Goal: Task Accomplishment & Management: Use online tool/utility

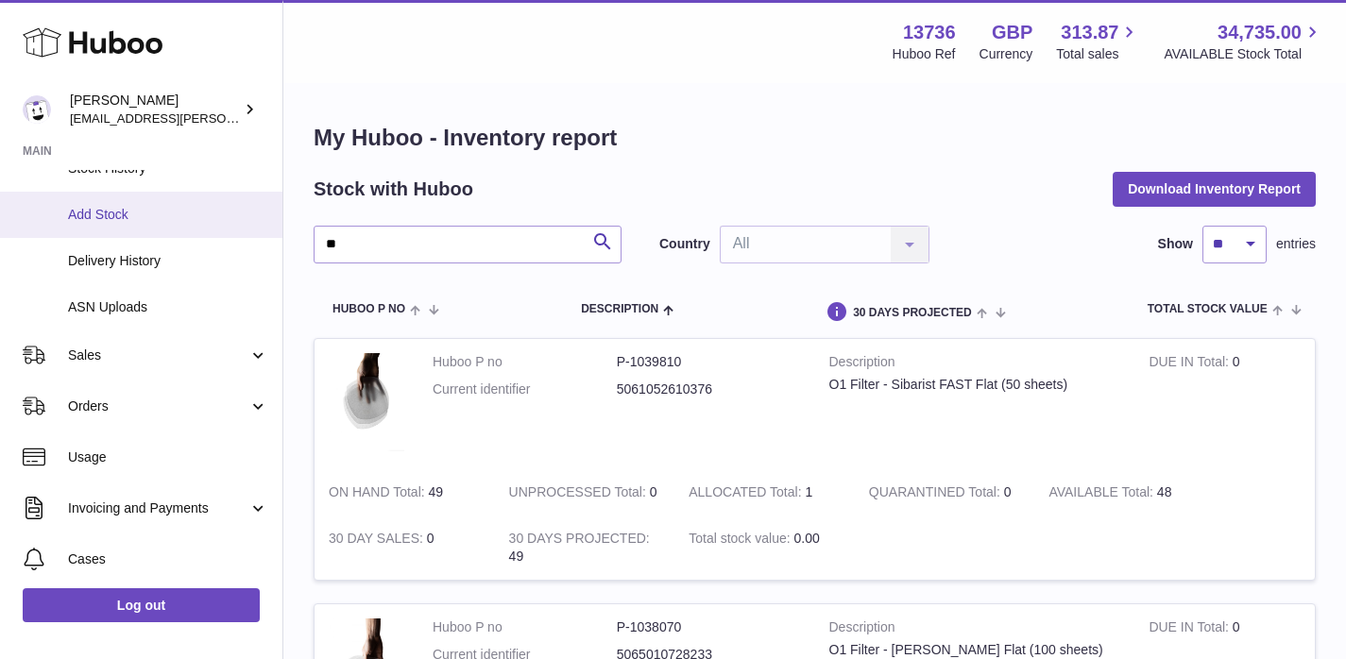
scroll to position [222, 0]
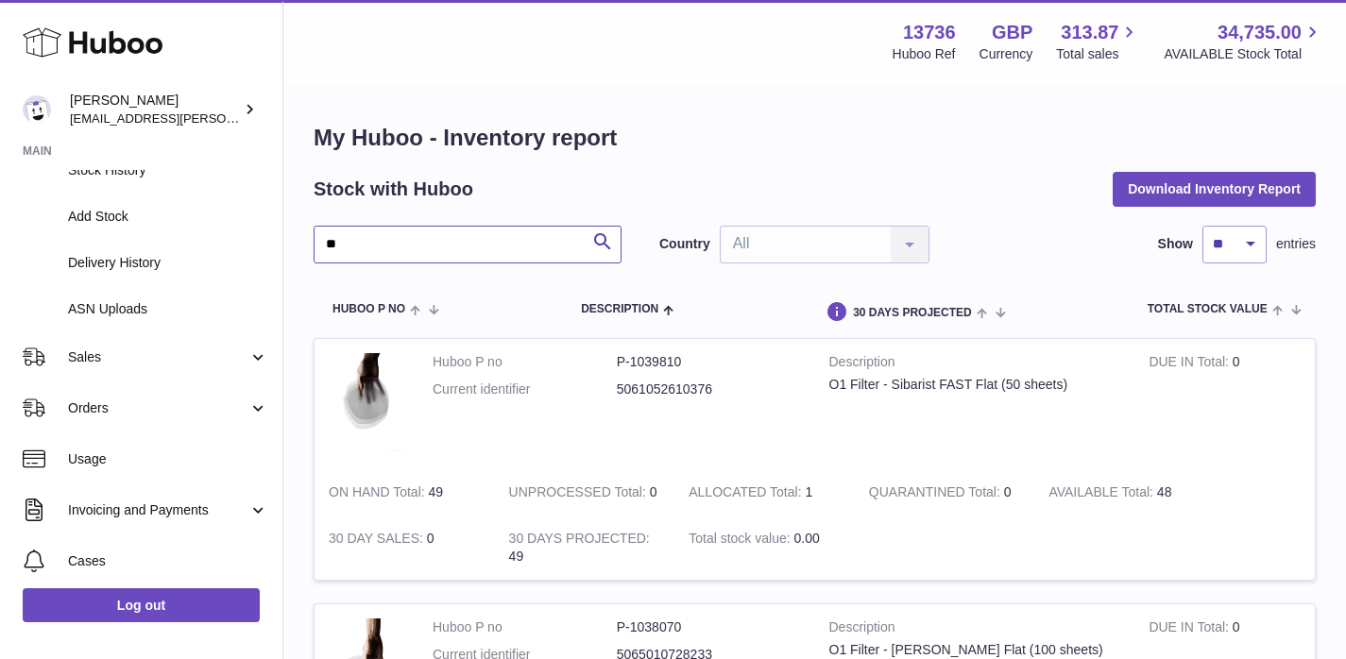
click at [416, 240] on input "**" at bounding box center [468, 245] width 308 height 38
click at [113, 349] on span "Sales" at bounding box center [158, 357] width 180 height 18
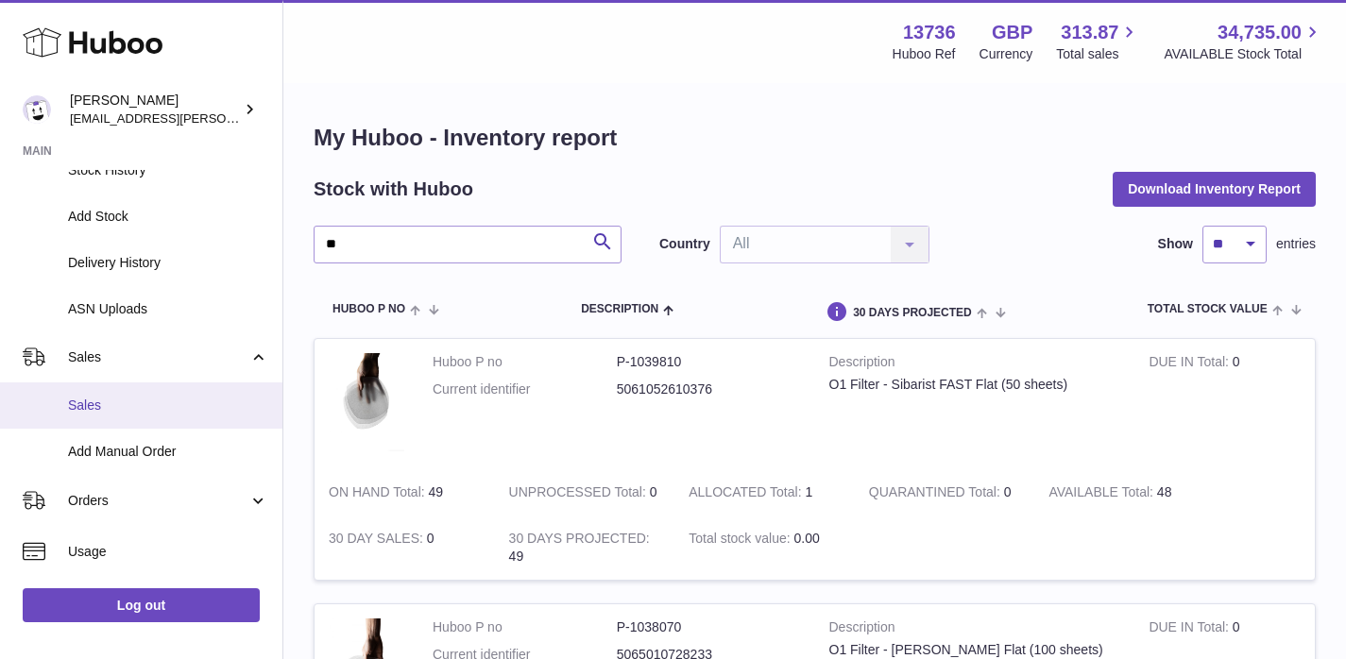
click at [123, 407] on span "Sales" at bounding box center [168, 406] width 200 height 18
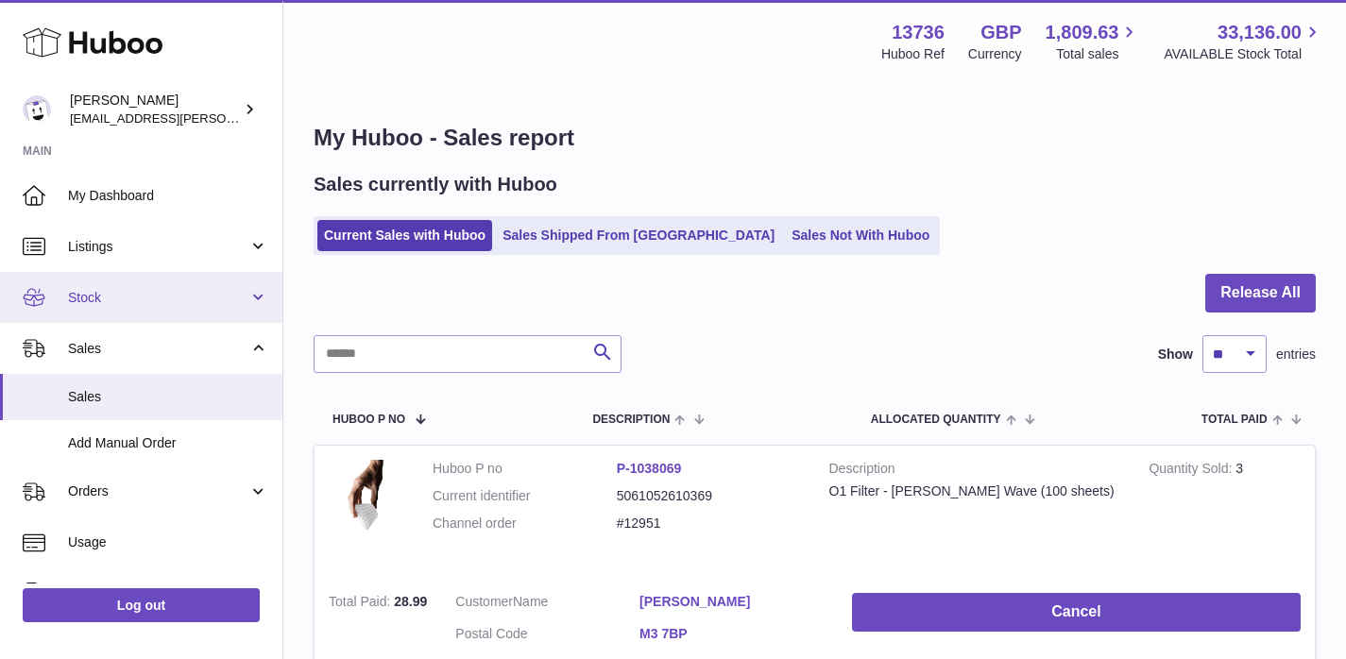
click at [106, 309] on link "Stock" at bounding box center [141, 297] width 282 height 51
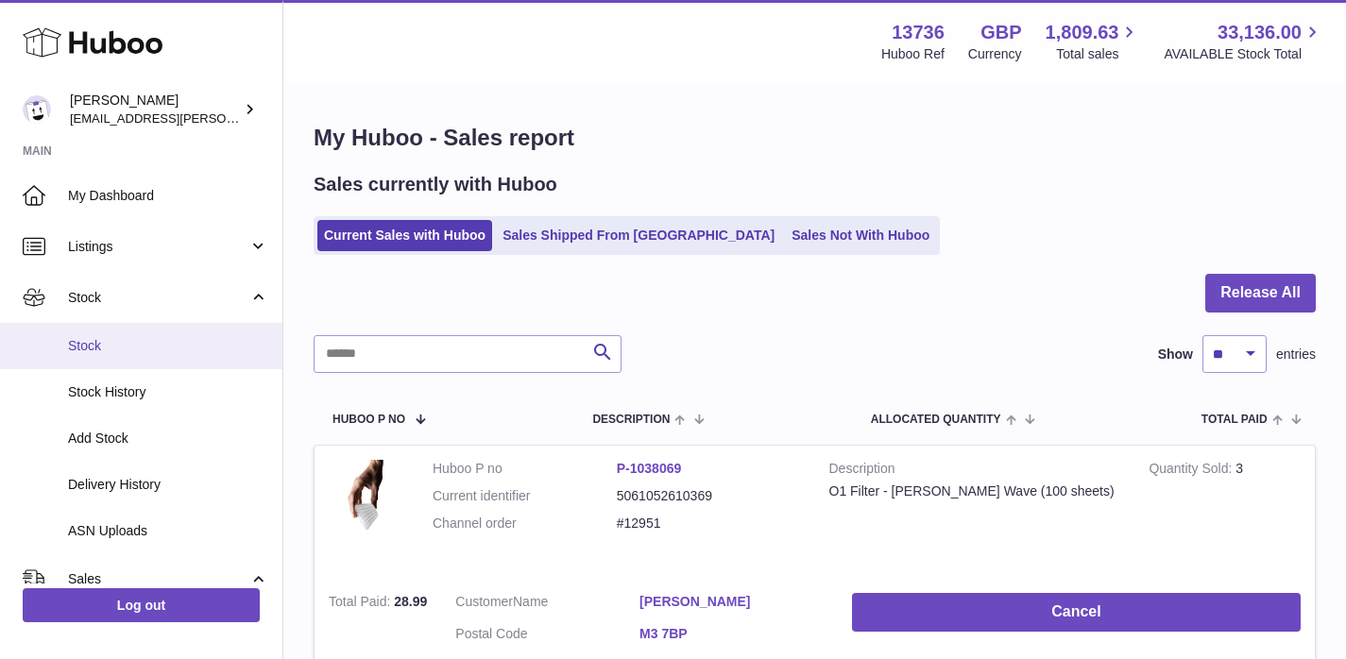
click at [97, 349] on span "Stock" at bounding box center [168, 346] width 200 height 18
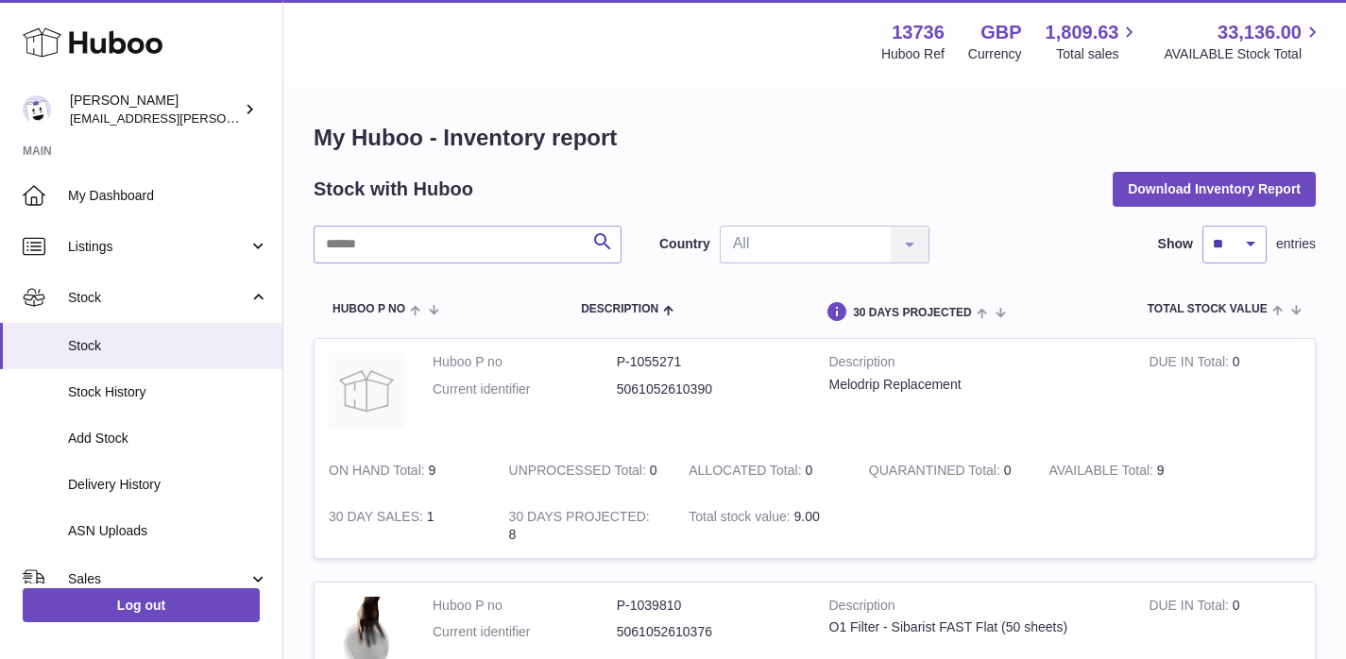
click at [385, 256] on input "text" at bounding box center [468, 245] width 308 height 38
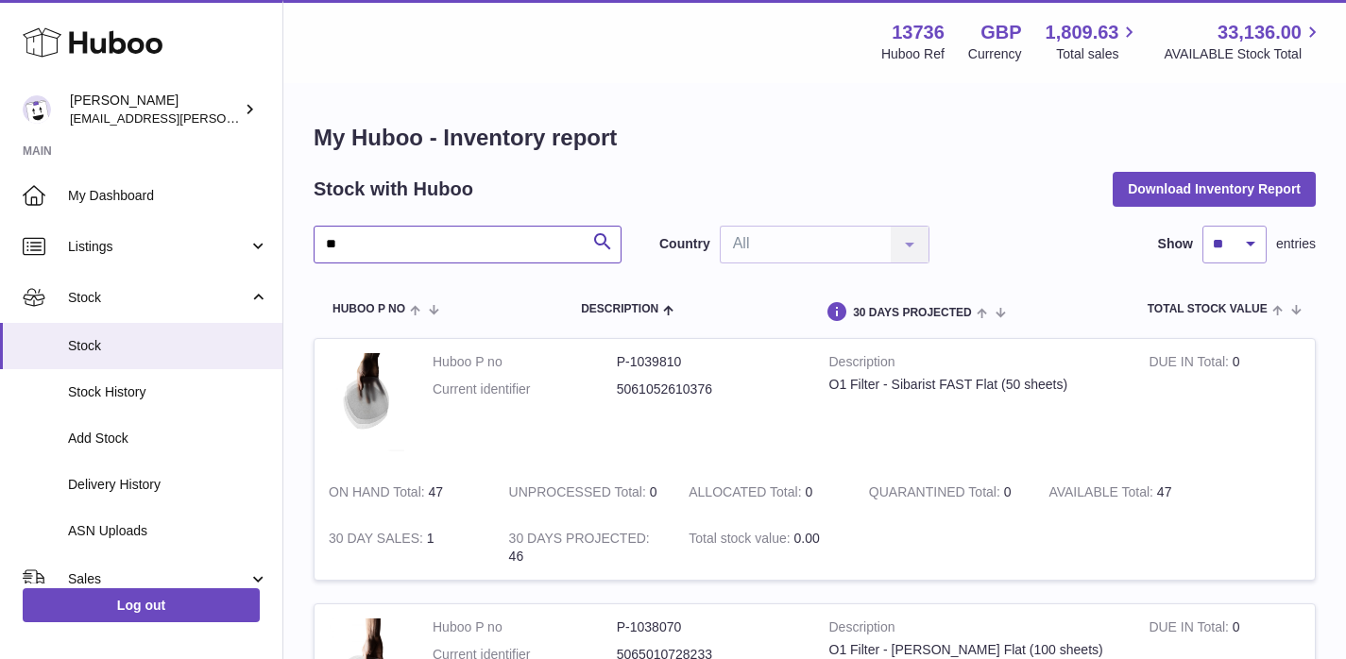
type input "*"
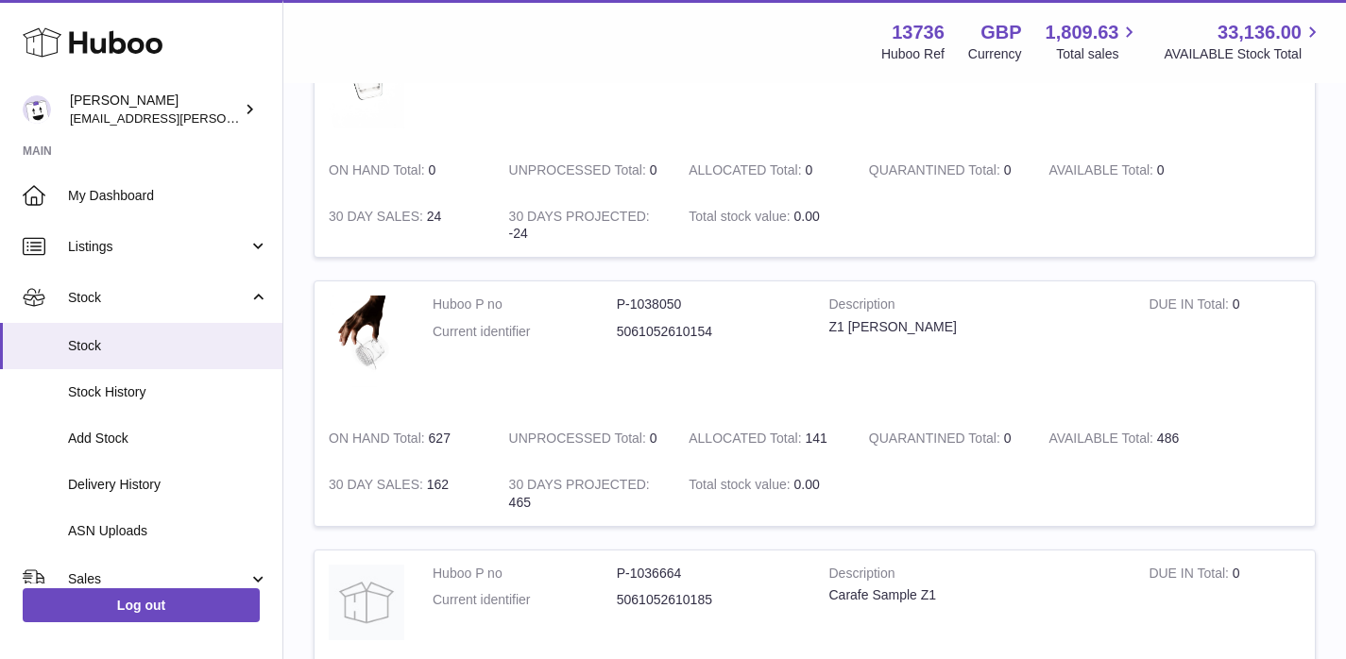
scroll to position [1717, 0]
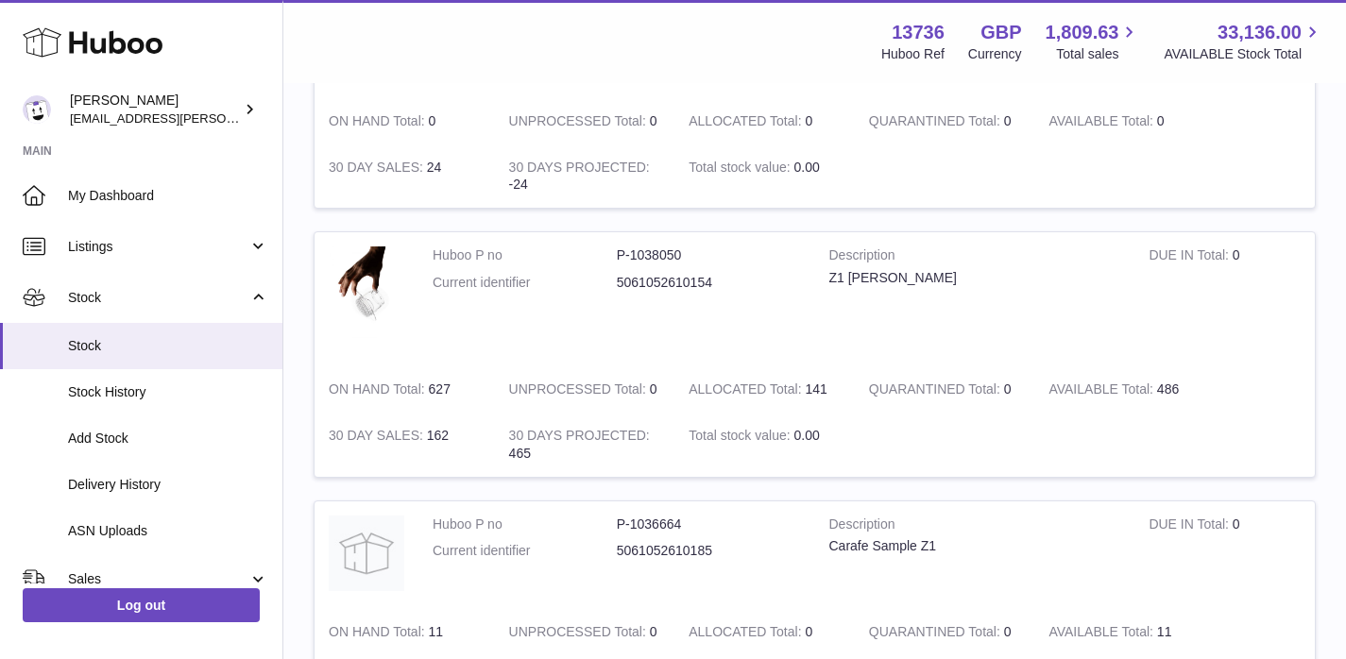
click at [636, 263] on dd "P-1038050" at bounding box center [709, 255] width 184 height 18
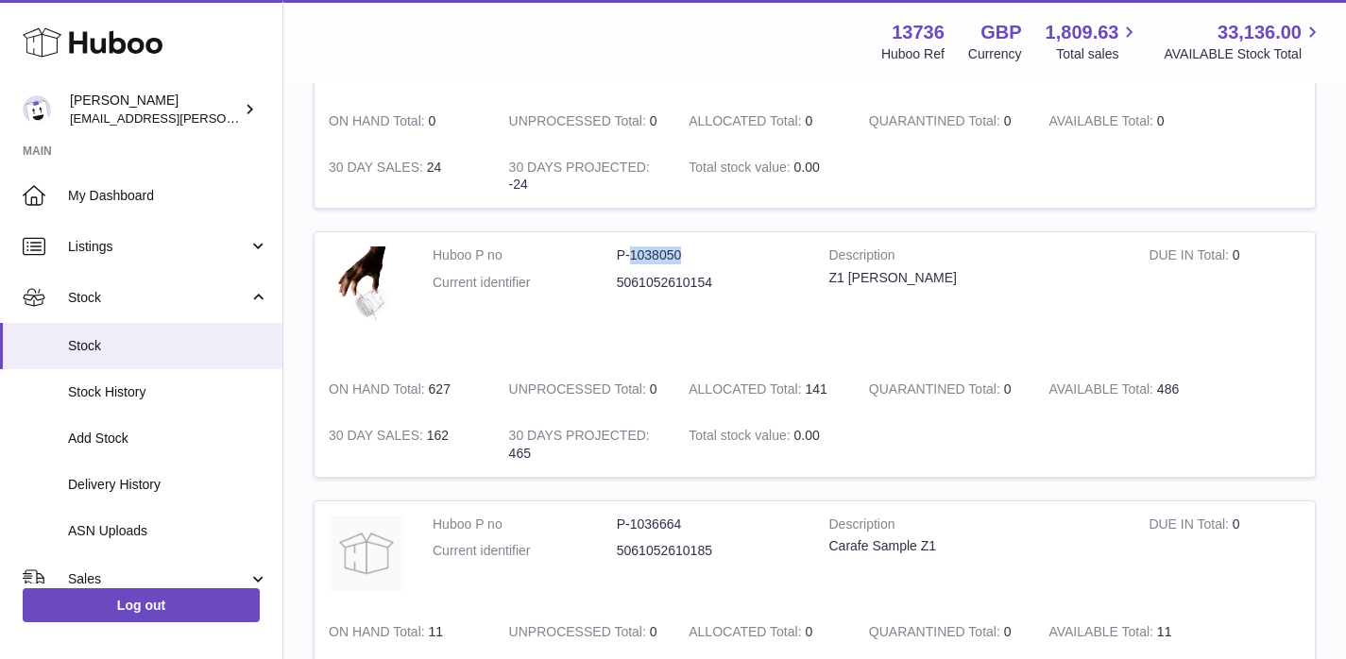
click at [636, 263] on dd "P-1038050" at bounding box center [709, 255] width 184 height 18
click at [611, 259] on dt "Huboo P no" at bounding box center [524, 255] width 184 height 18
drag, startPoint x: 611, startPoint y: 259, endPoint x: 692, endPoint y: 258, distance: 81.2
click at [692, 258] on dl "Huboo P no P-1038050 Current identifier 5061052610154" at bounding box center [616, 273] width 368 height 55
copy dl "P-1038050"
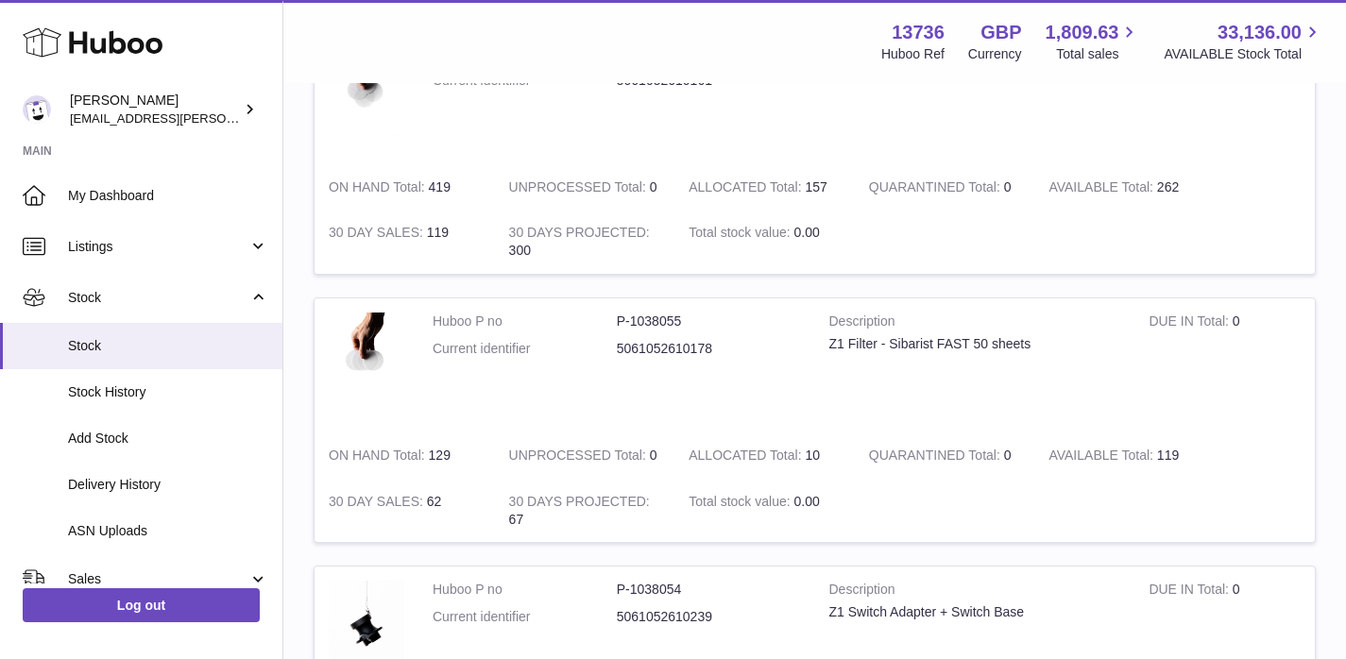
scroll to position [0, 0]
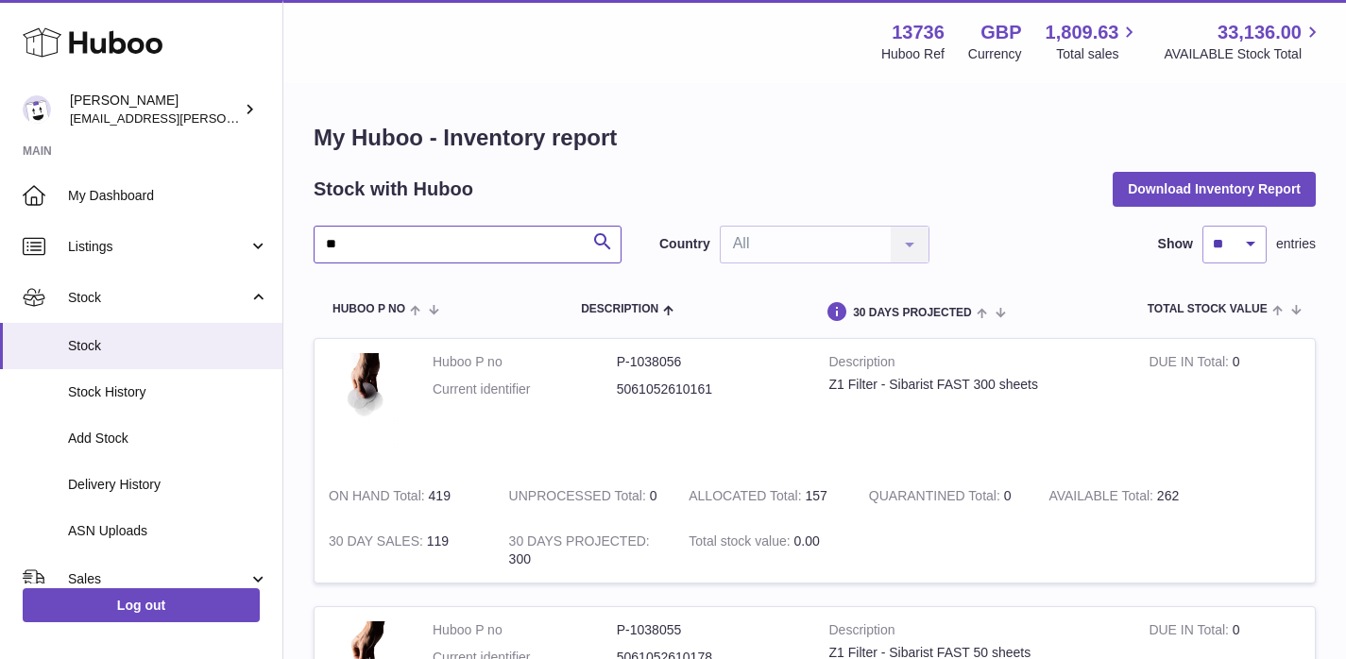
click at [369, 255] on input "**" at bounding box center [468, 245] width 308 height 38
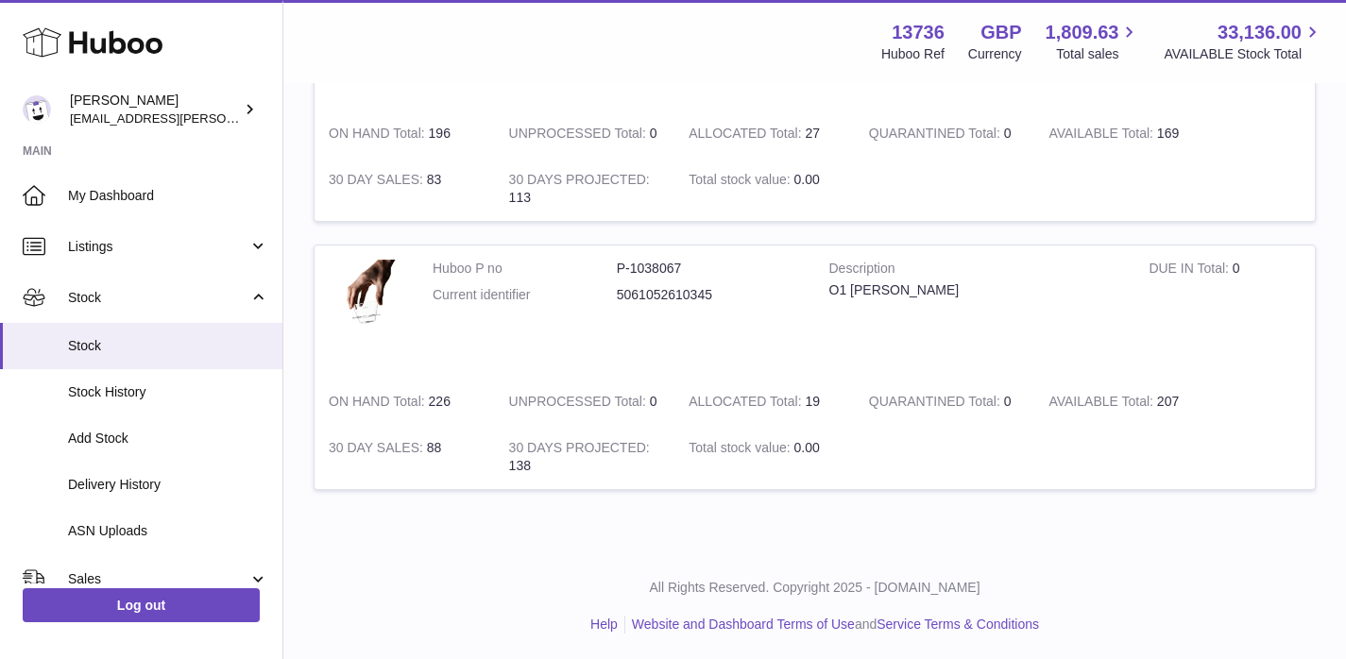
scroll to position [899, 0]
type input "**"
click at [656, 260] on dd "P-1038067" at bounding box center [709, 266] width 184 height 18
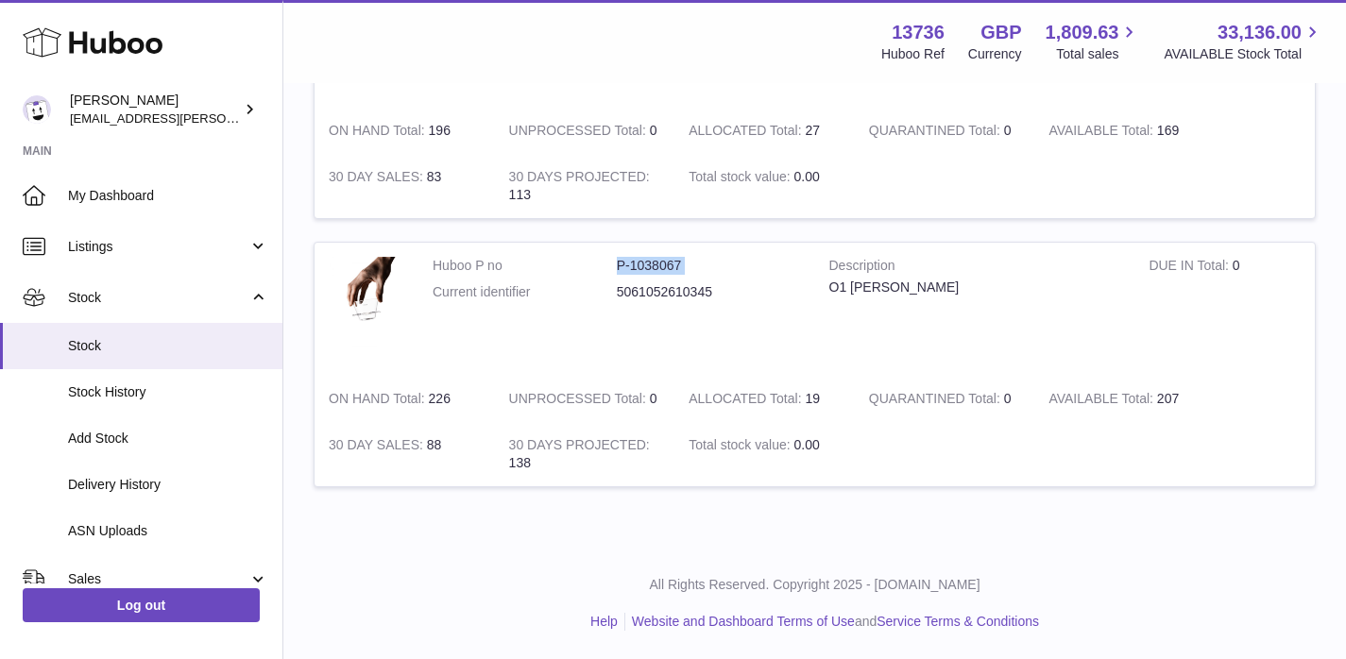
copy dl "P-1038067"
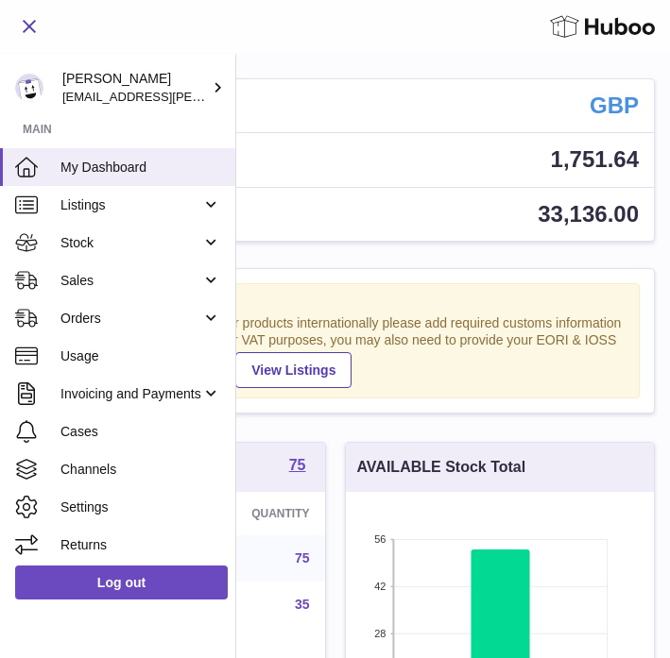
scroll to position [295, 308]
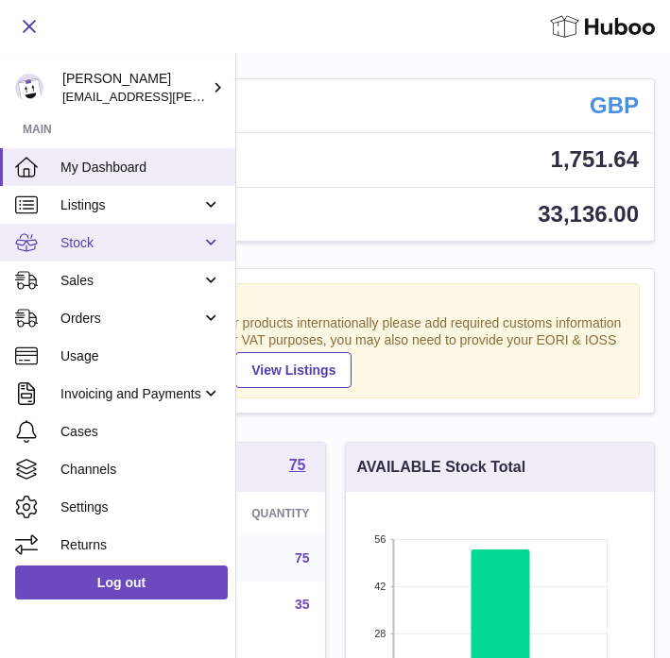
click at [83, 246] on span "Stock" at bounding box center [130, 243] width 141 height 18
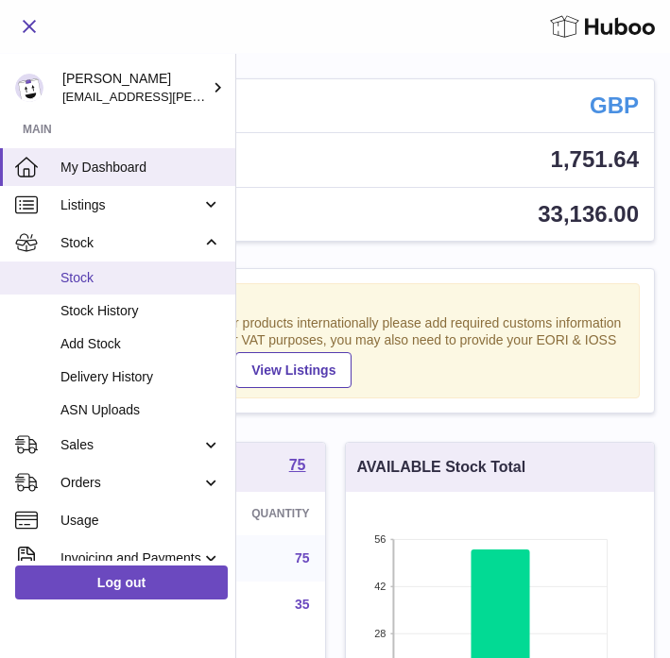
click at [76, 280] on span "Stock" at bounding box center [140, 278] width 161 height 18
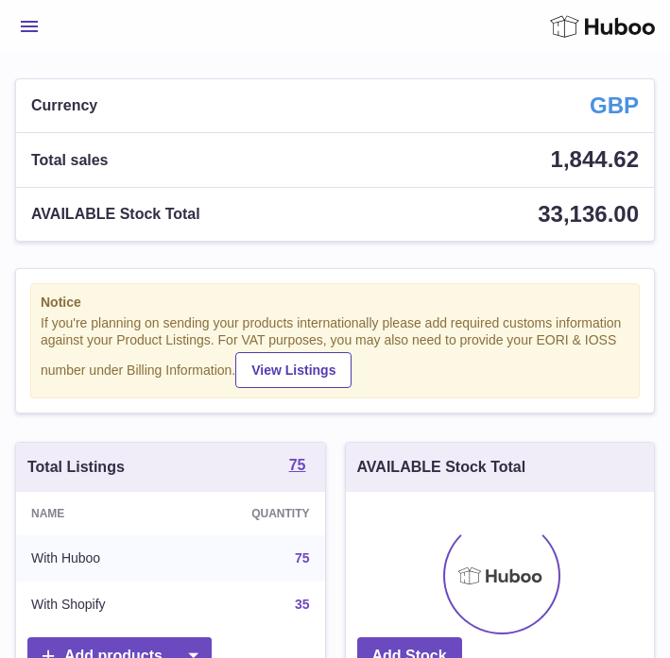
scroll to position [295, 308]
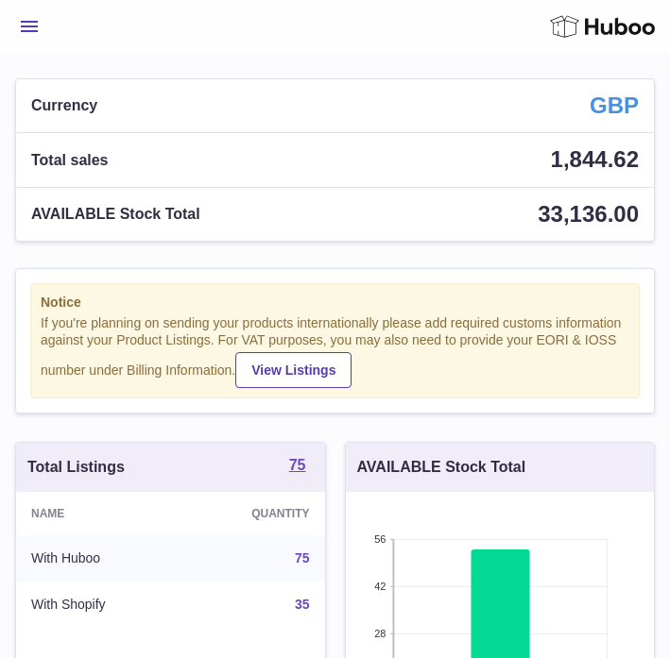
click at [31, 28] on span "Menu" at bounding box center [29, 26] width 17 height 11
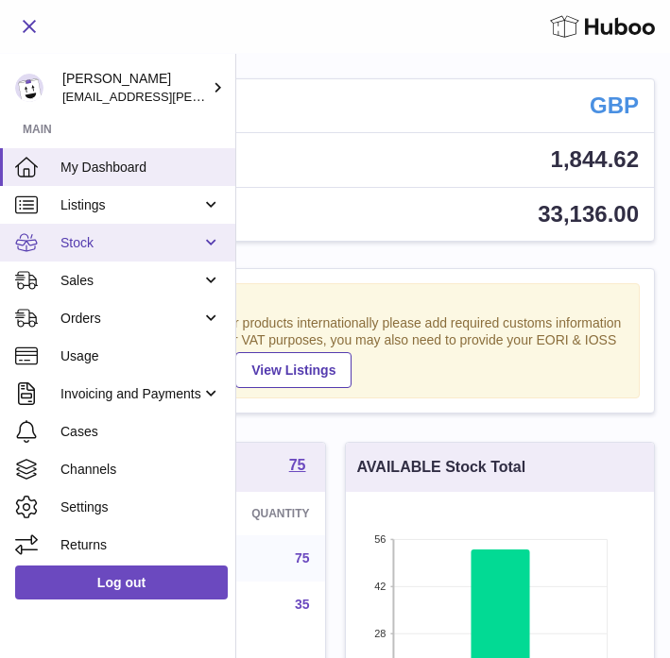
click at [103, 248] on span "Stock" at bounding box center [130, 243] width 141 height 18
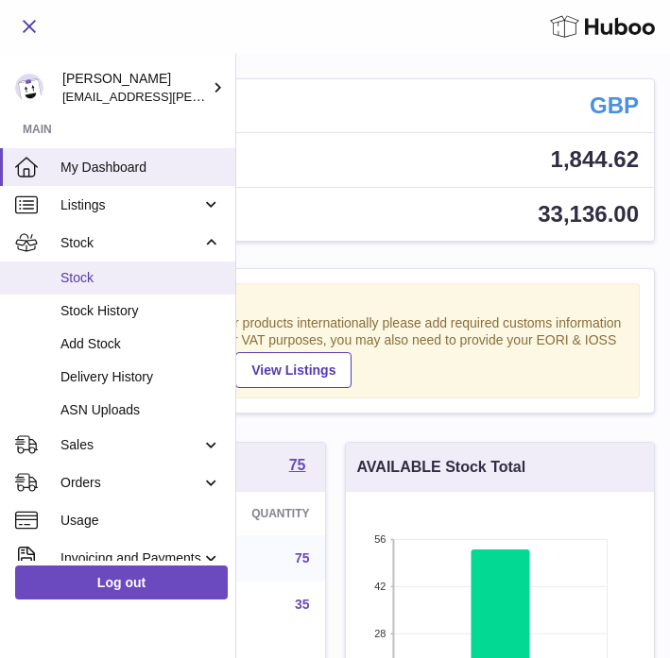
click at [87, 285] on span "Stock" at bounding box center [140, 278] width 161 height 18
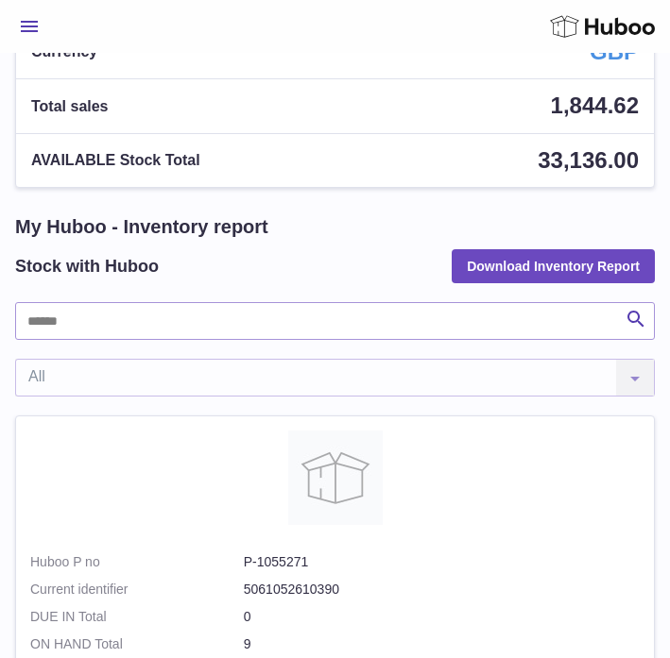
scroll to position [53, 0]
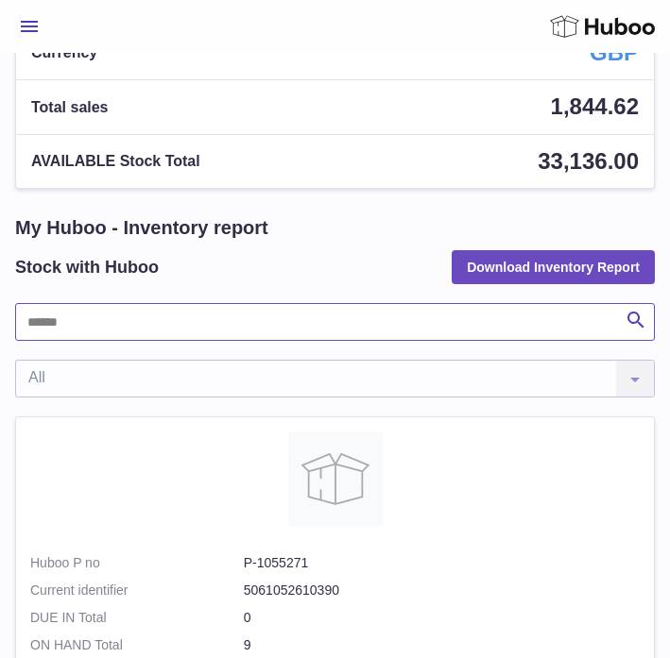
click at [144, 327] on input "text" at bounding box center [334, 322] width 639 height 38
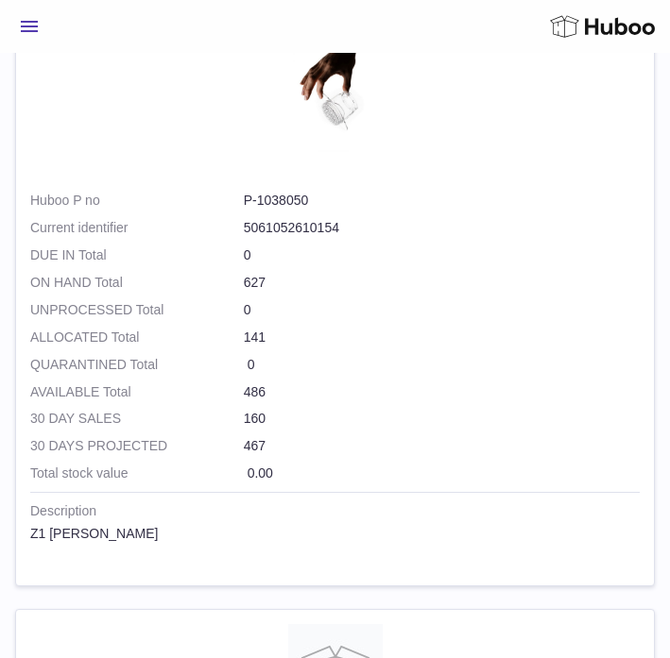
scroll to position [4001, 0]
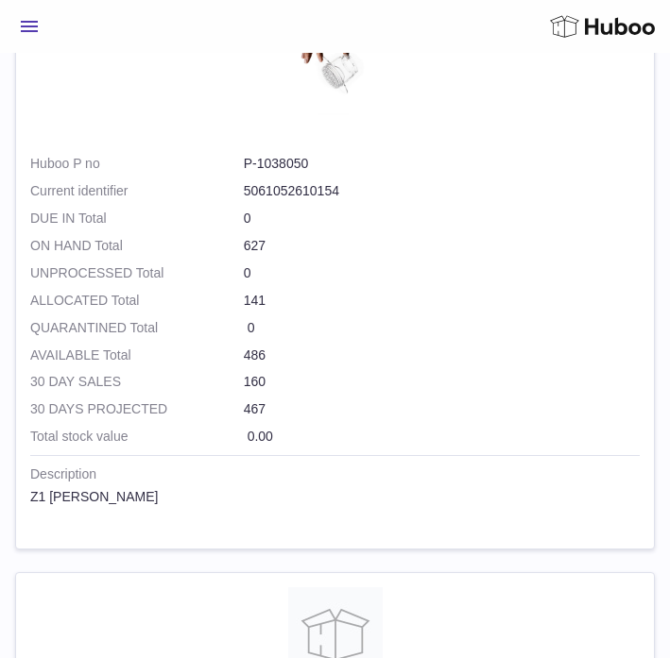
type input "**"
click at [291, 161] on dd "P-1038050" at bounding box center [442, 164] width 396 height 18
copy dl "P-1038050"
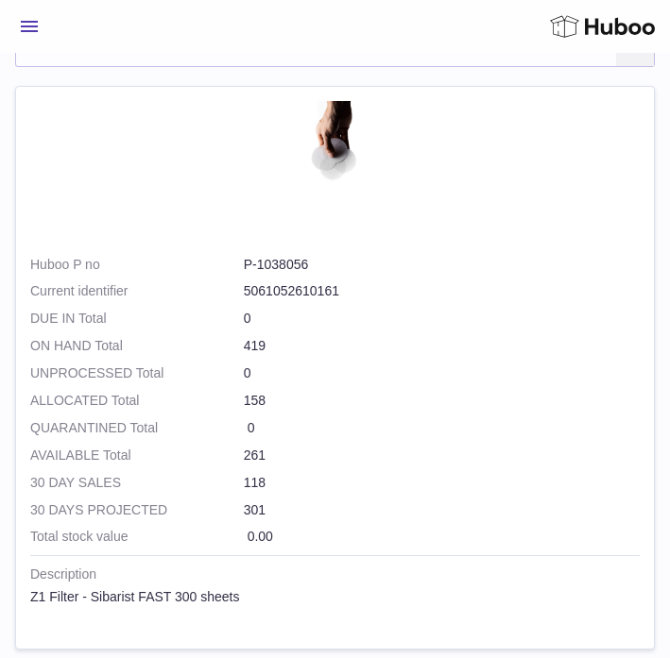
scroll to position [382, 0]
click at [275, 255] on td at bounding box center [334, 179] width 609 height 154
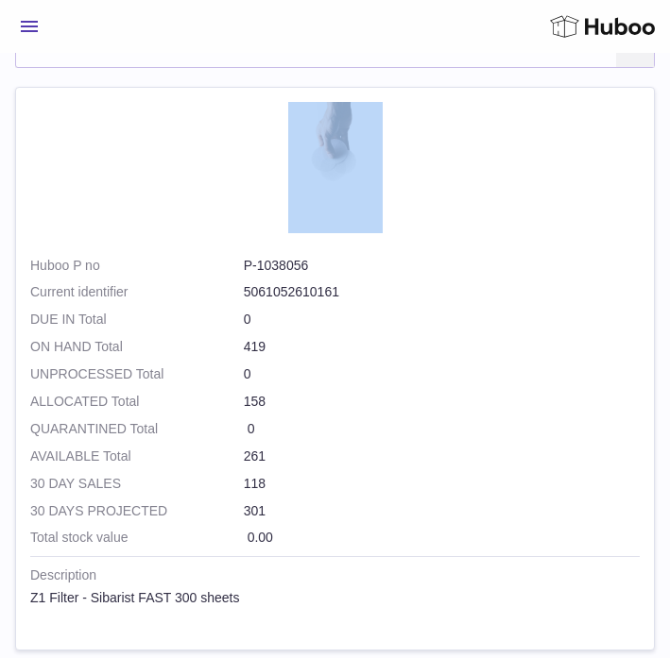
click at [275, 255] on td at bounding box center [334, 179] width 609 height 154
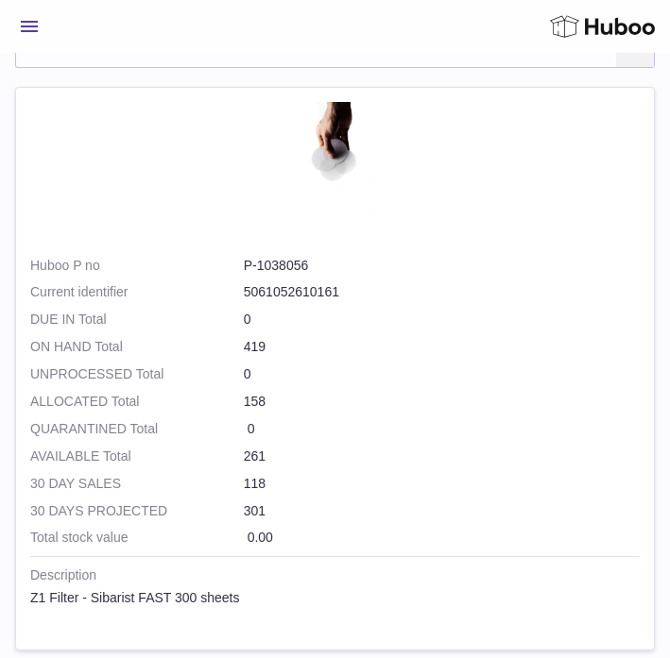
click at [269, 265] on dd "P-1038056" at bounding box center [442, 266] width 396 height 18
copy dl "P-1038056"
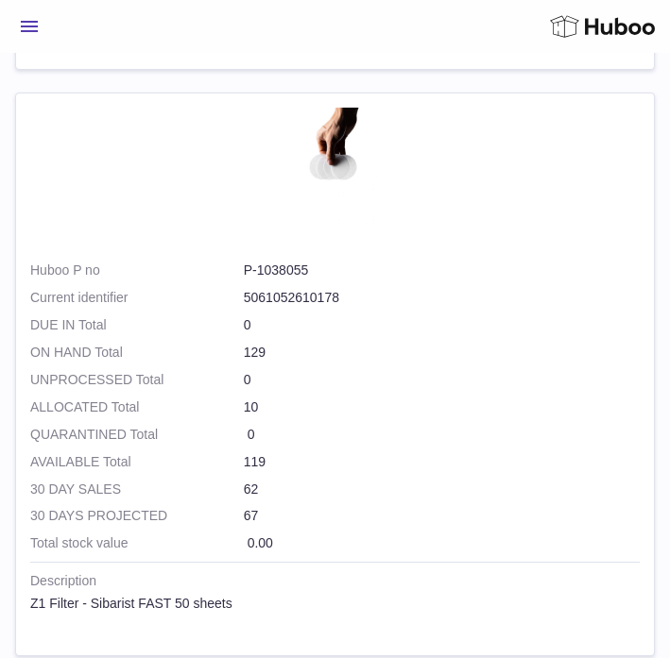
scroll to position [958, 0]
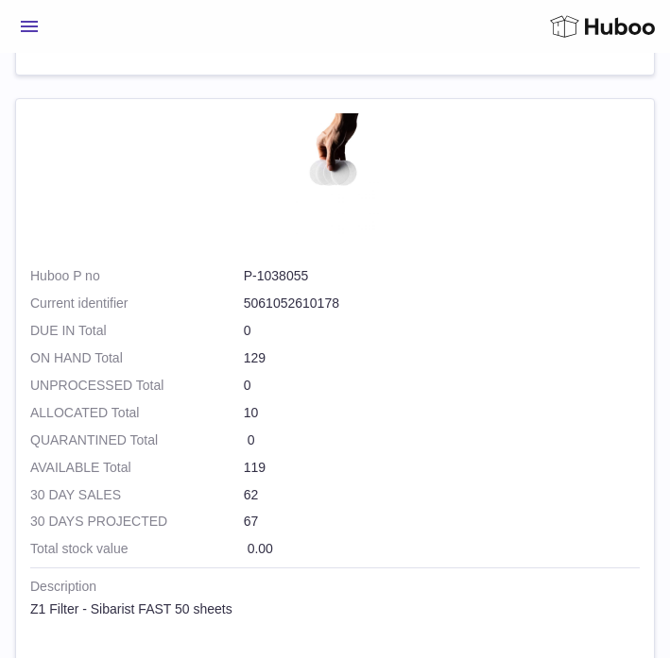
click at [272, 279] on dd "P-1038055" at bounding box center [442, 276] width 396 height 18
copy dl "P-1038055"
